Goal: Find specific page/section: Locate item on page

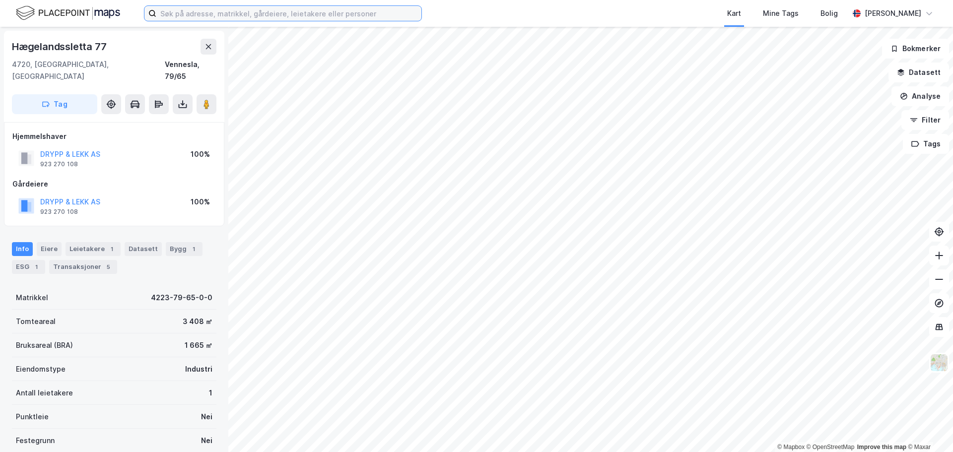
click at [265, 17] on input at bounding box center [288, 13] width 265 height 15
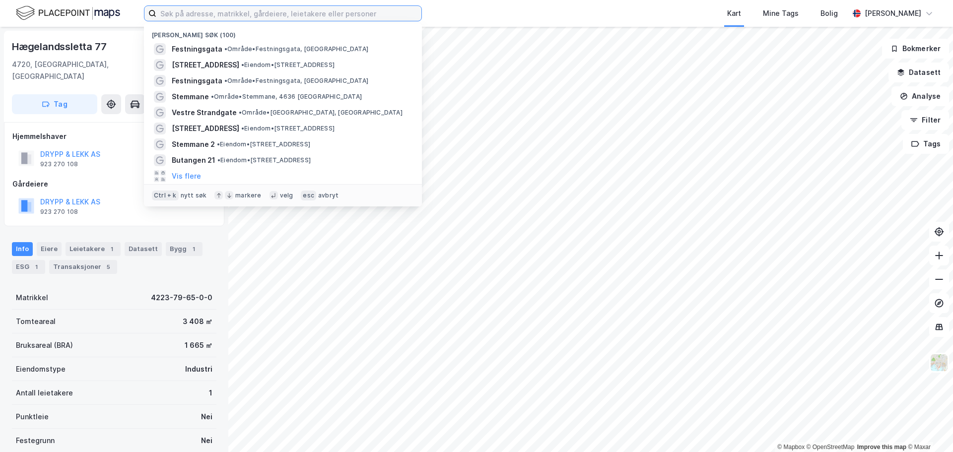
paste input "Askedalslia 18"
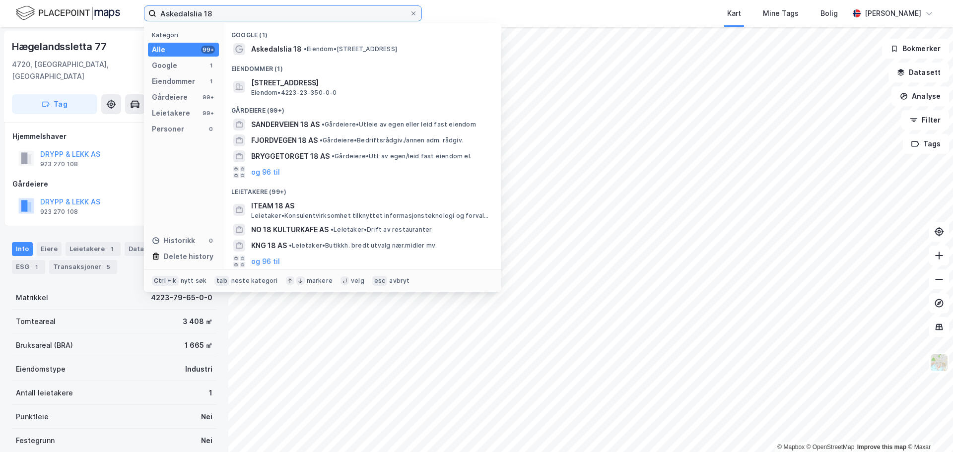
type input "Askedalslia 18"
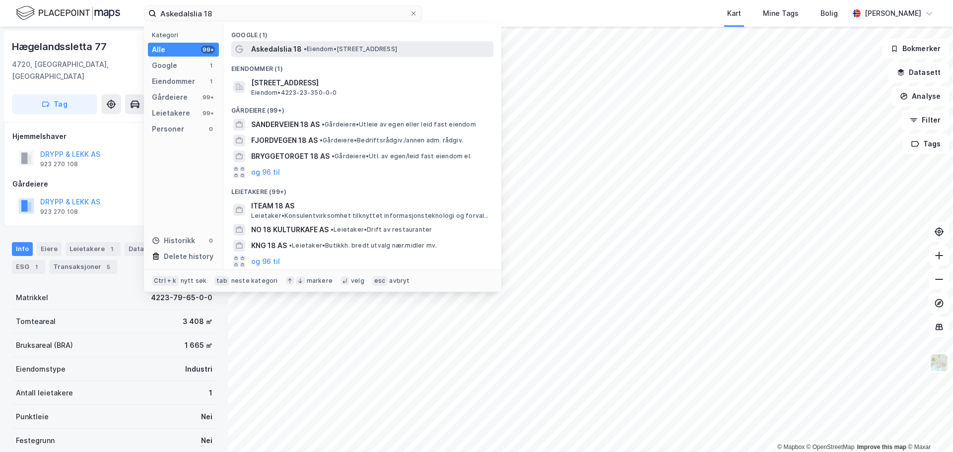
click at [287, 44] on span "Askedalslia 18" at bounding box center [276, 49] width 51 height 12
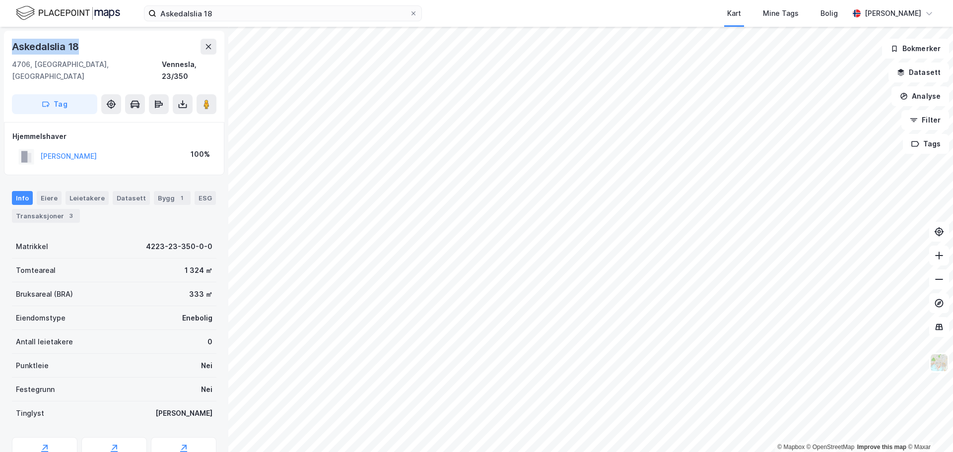
drag, startPoint x: 82, startPoint y: 46, endPoint x: 13, endPoint y: 48, distance: 69.5
click at [13, 48] on div "Askedalslia 18" at bounding box center [114, 47] width 204 height 16
copy div "Askedalslia 18"
drag, startPoint x: 123, startPoint y: 146, endPoint x: 41, endPoint y: 147, distance: 81.9
click at [41, 147] on div "[PERSON_NAME] MERETHE 100%" at bounding box center [113, 156] width 203 height 20
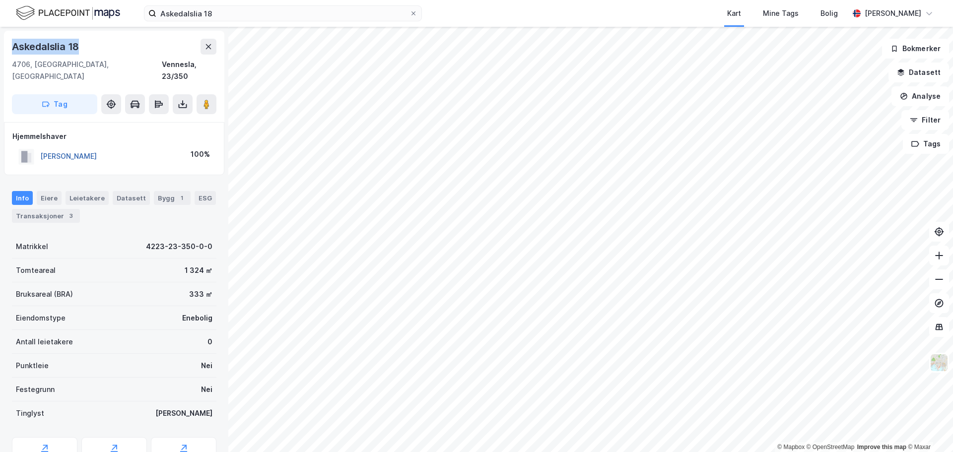
copy button "[PERSON_NAME]"
